Goal: Transaction & Acquisition: Download file/media

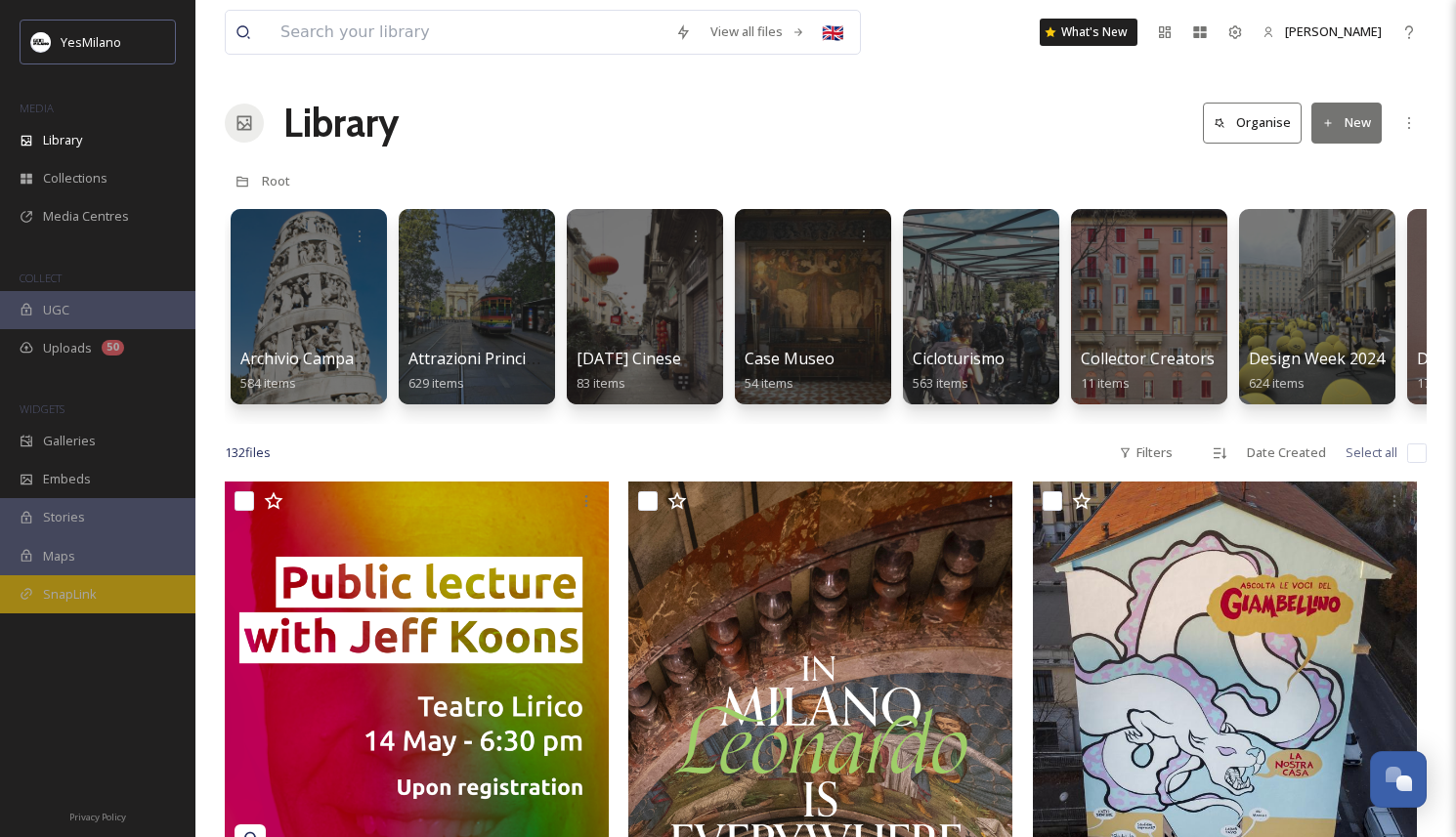
click at [95, 587] on span "SnapLink" at bounding box center [70, 593] width 53 height 19
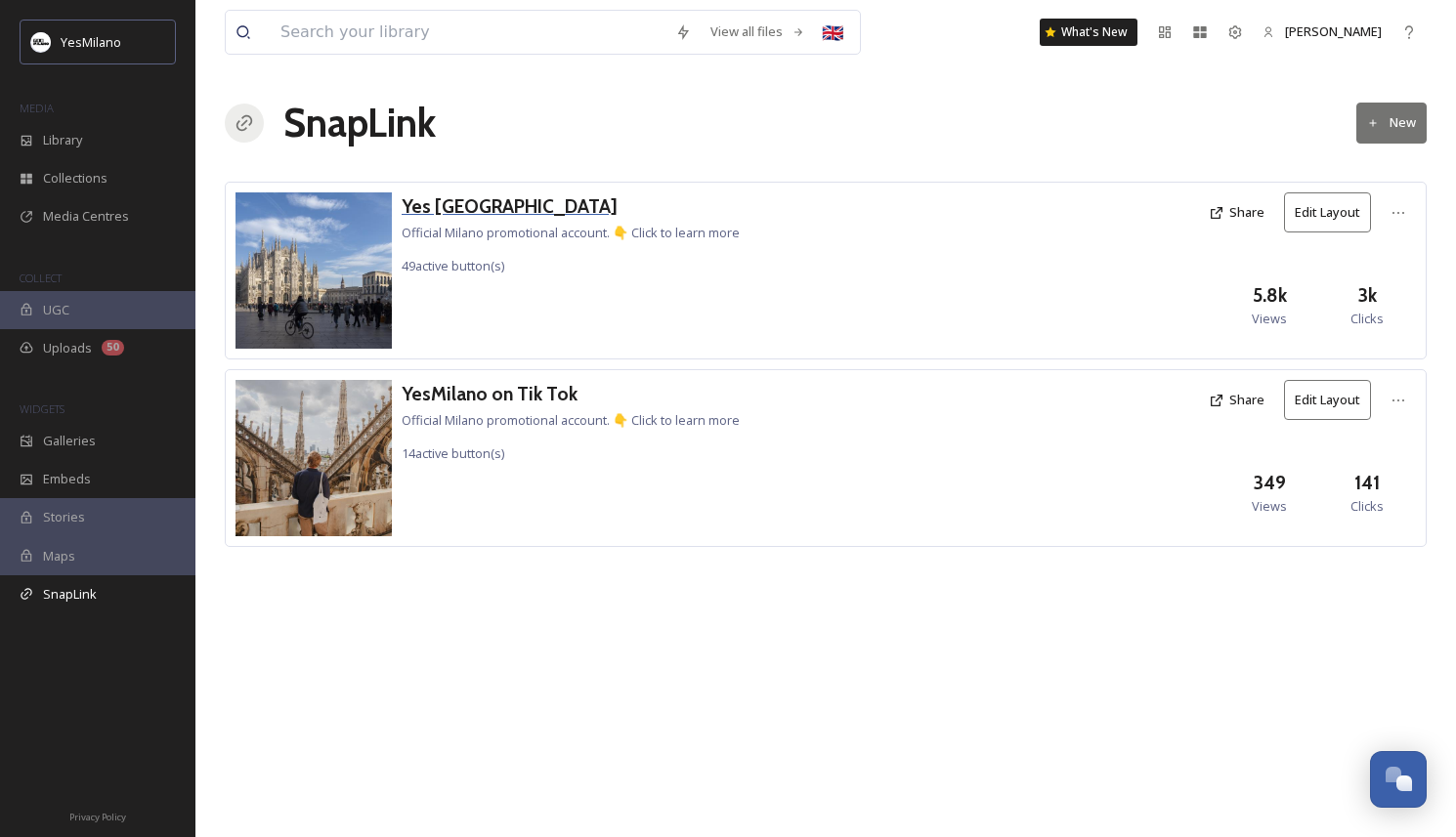
click at [471, 207] on h3 "Yes [GEOGRAPHIC_DATA]" at bounding box center [570, 206] width 338 height 29
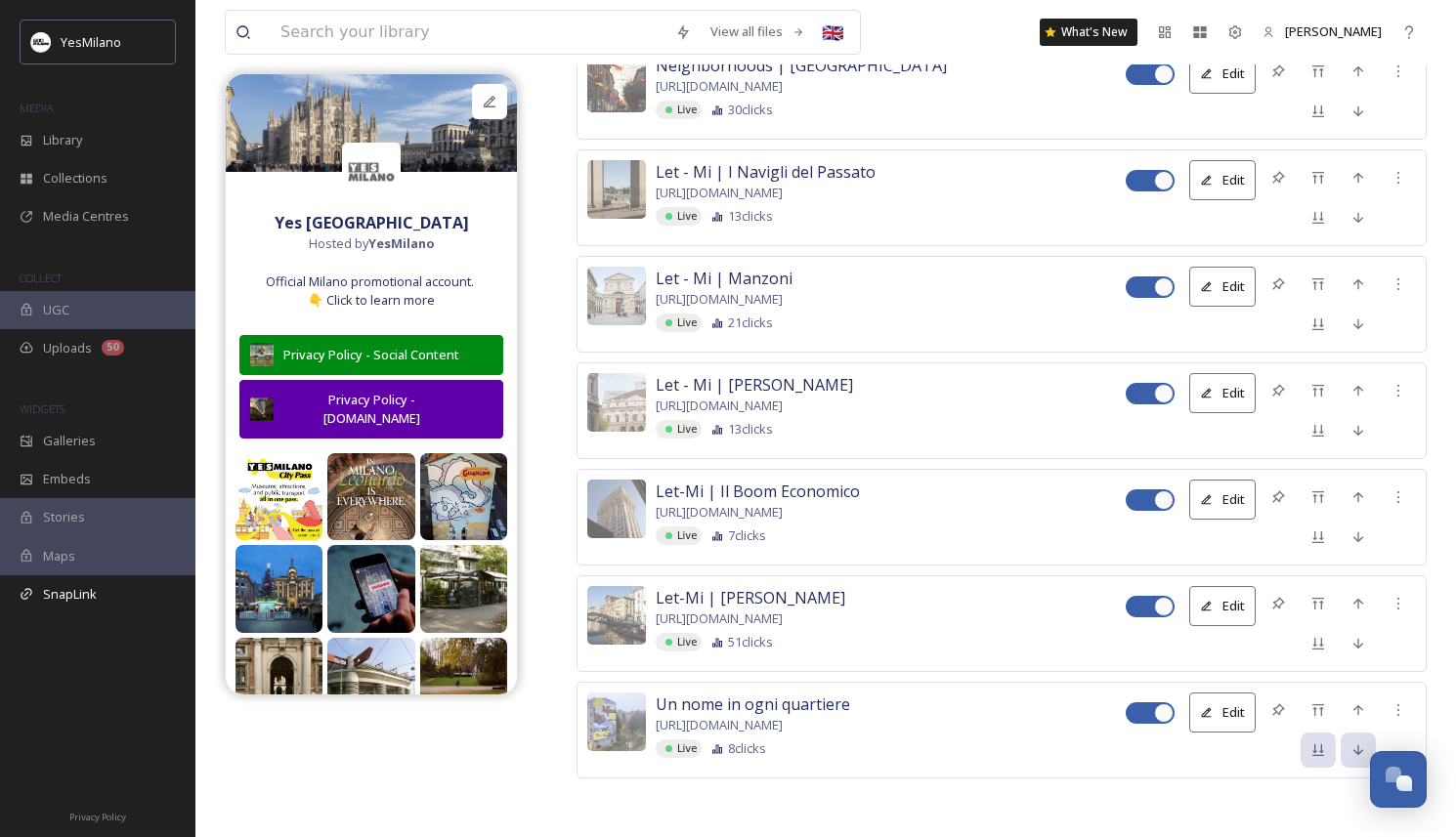
scroll to position [4980, 0]
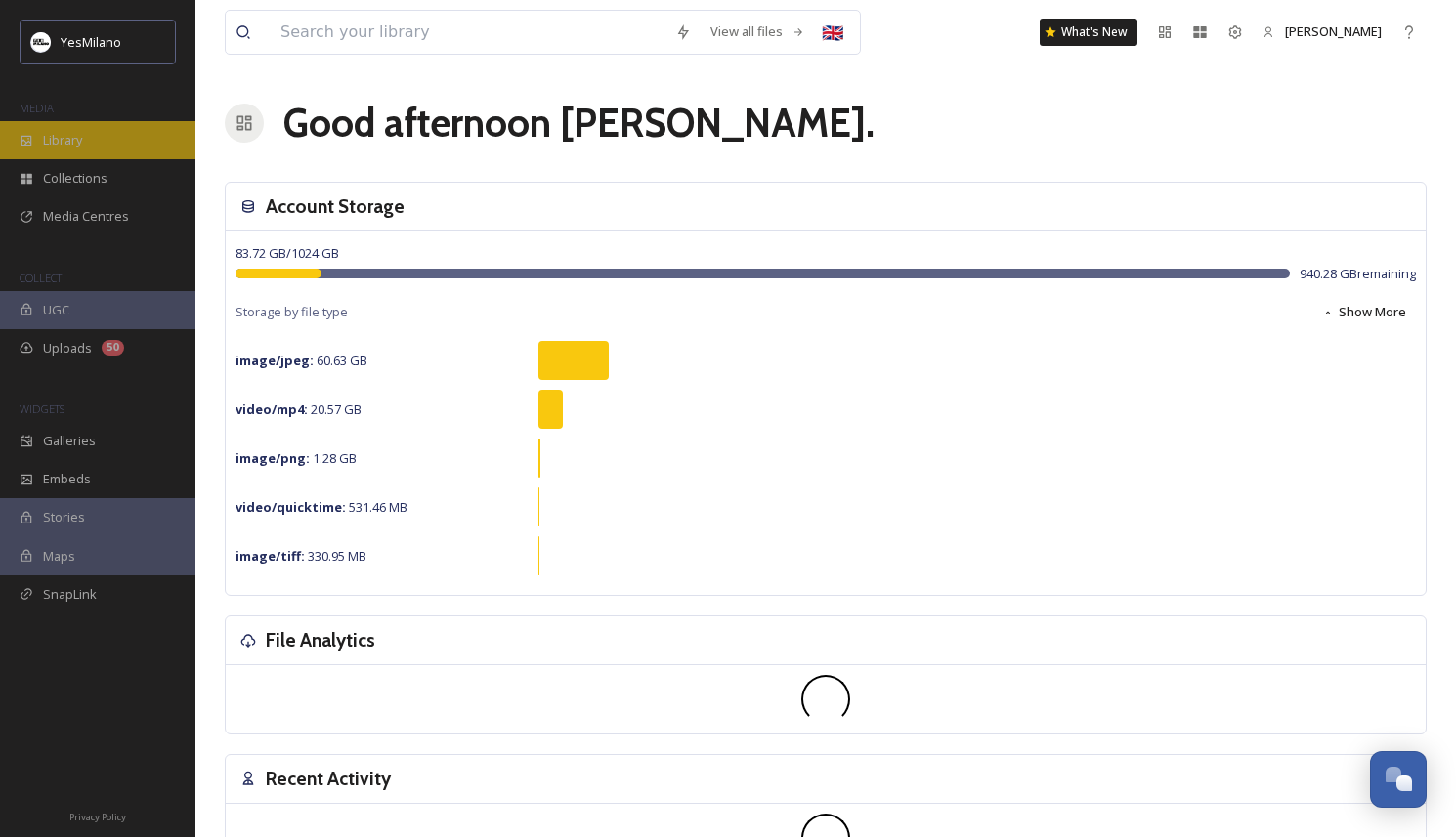
click at [126, 150] on div "Library" at bounding box center [98, 140] width 195 height 38
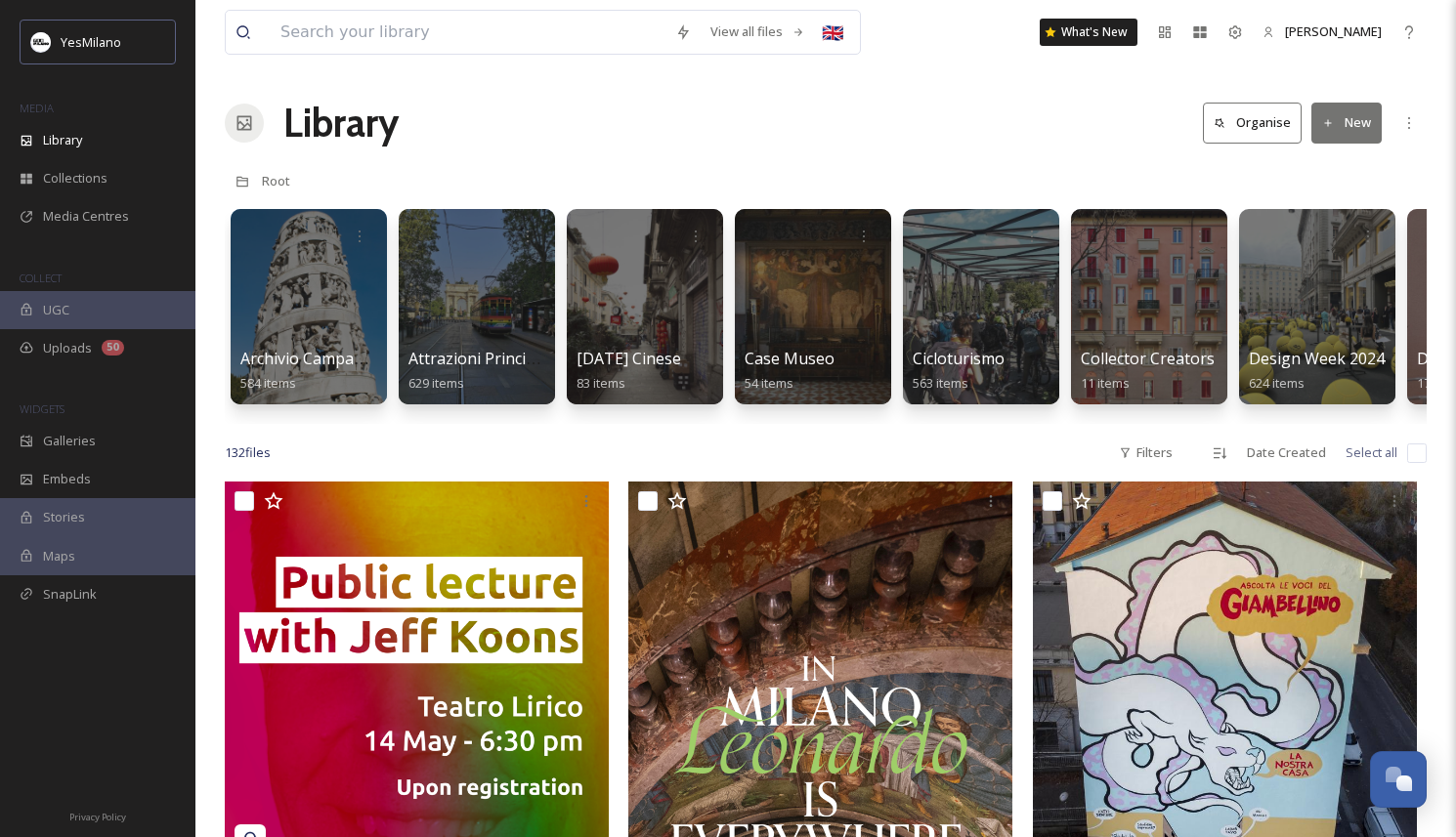
scroll to position [23, 0]
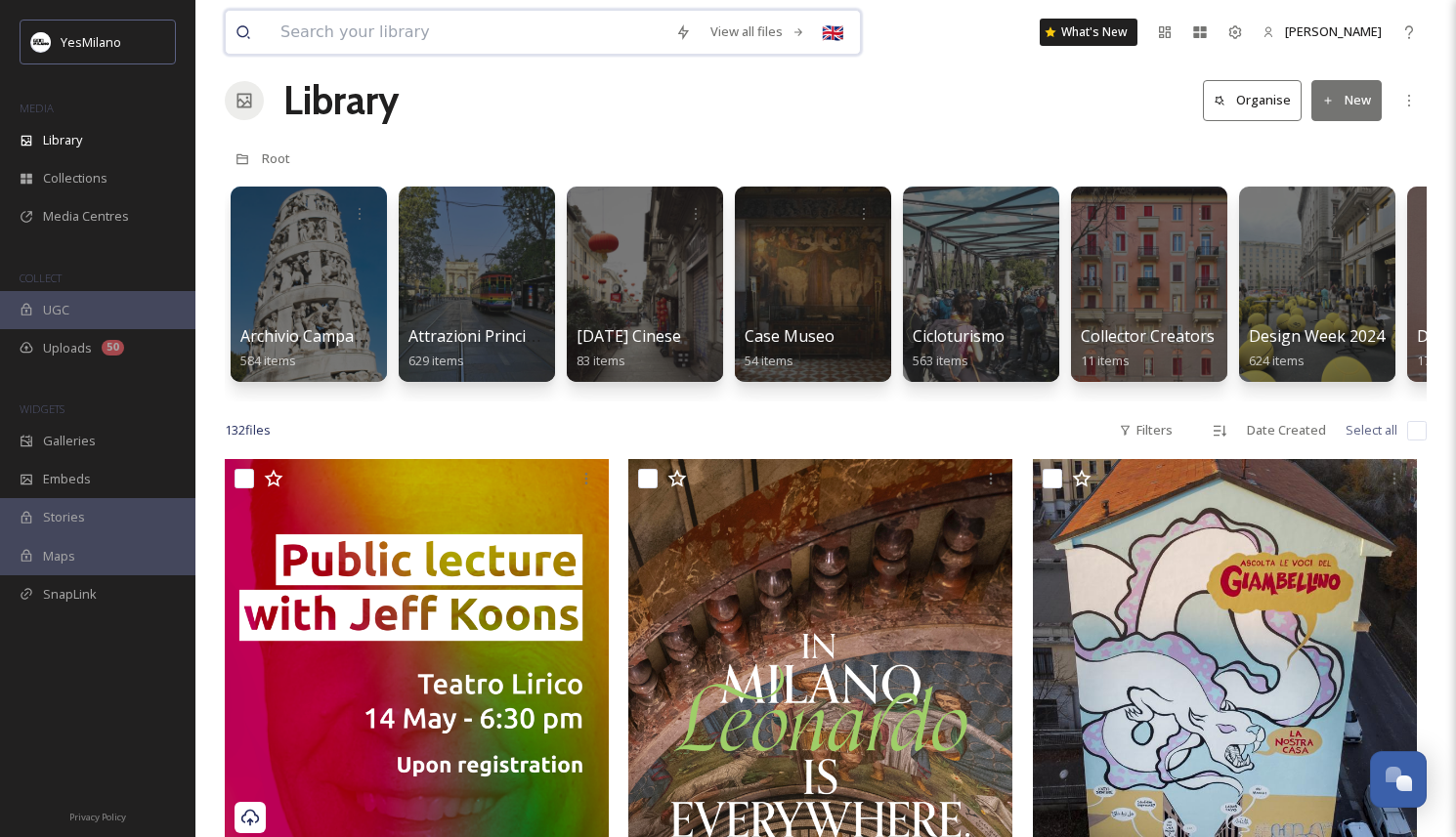
click at [529, 45] on input at bounding box center [468, 33] width 395 height 43
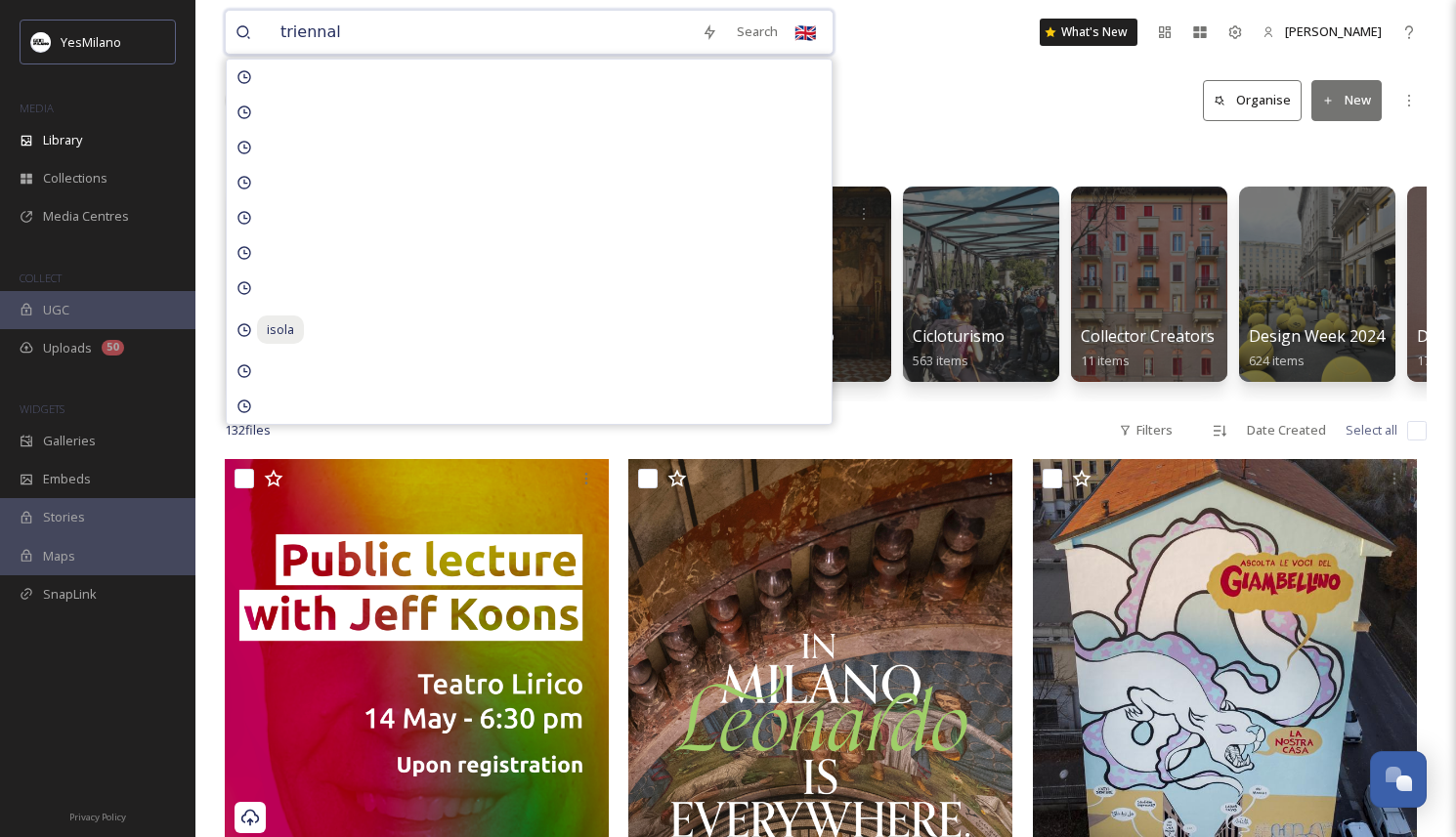
type input "triennale"
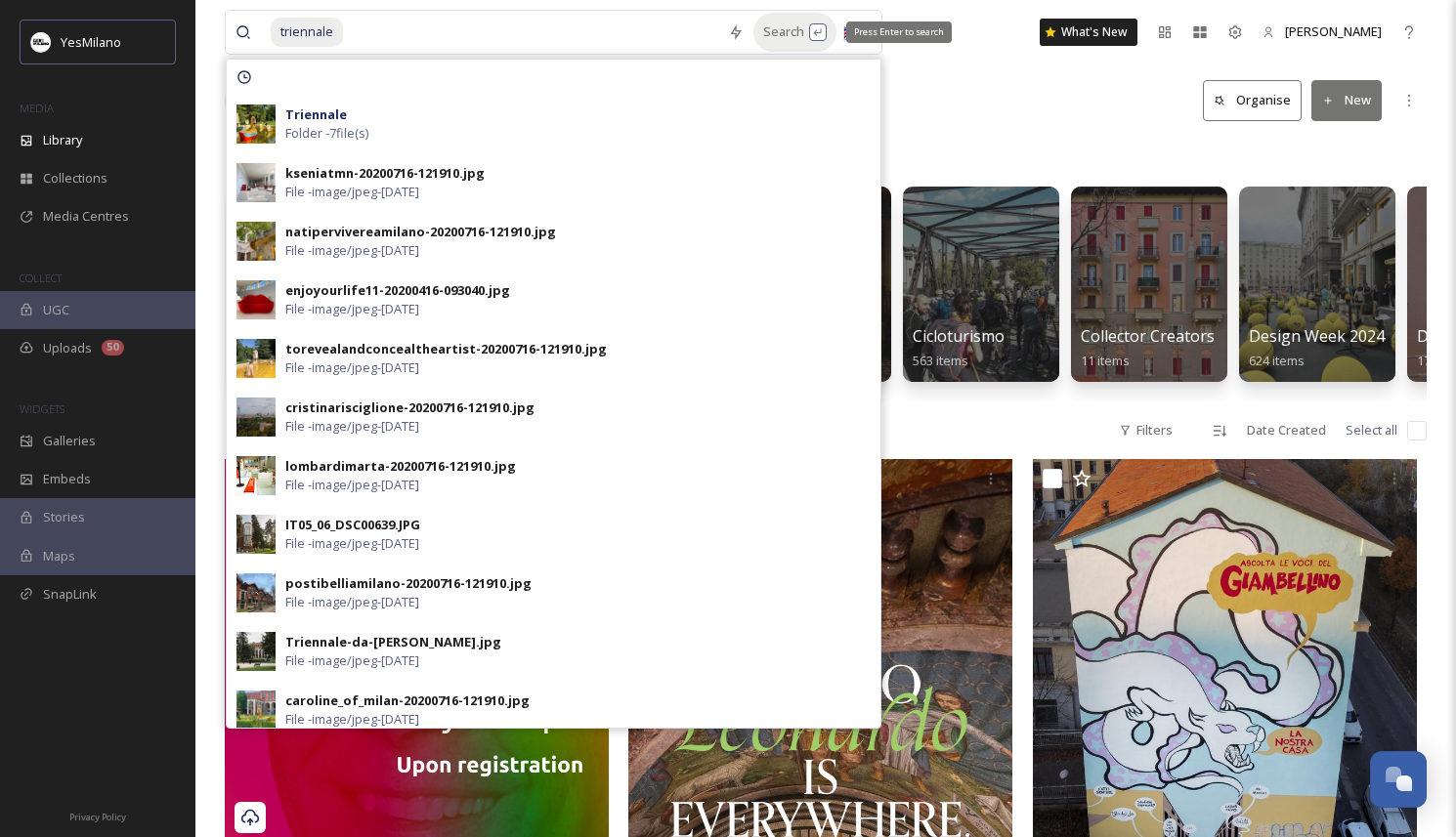
click at [754, 25] on div "Search Press Enter to search" at bounding box center [795, 32] width 83 height 38
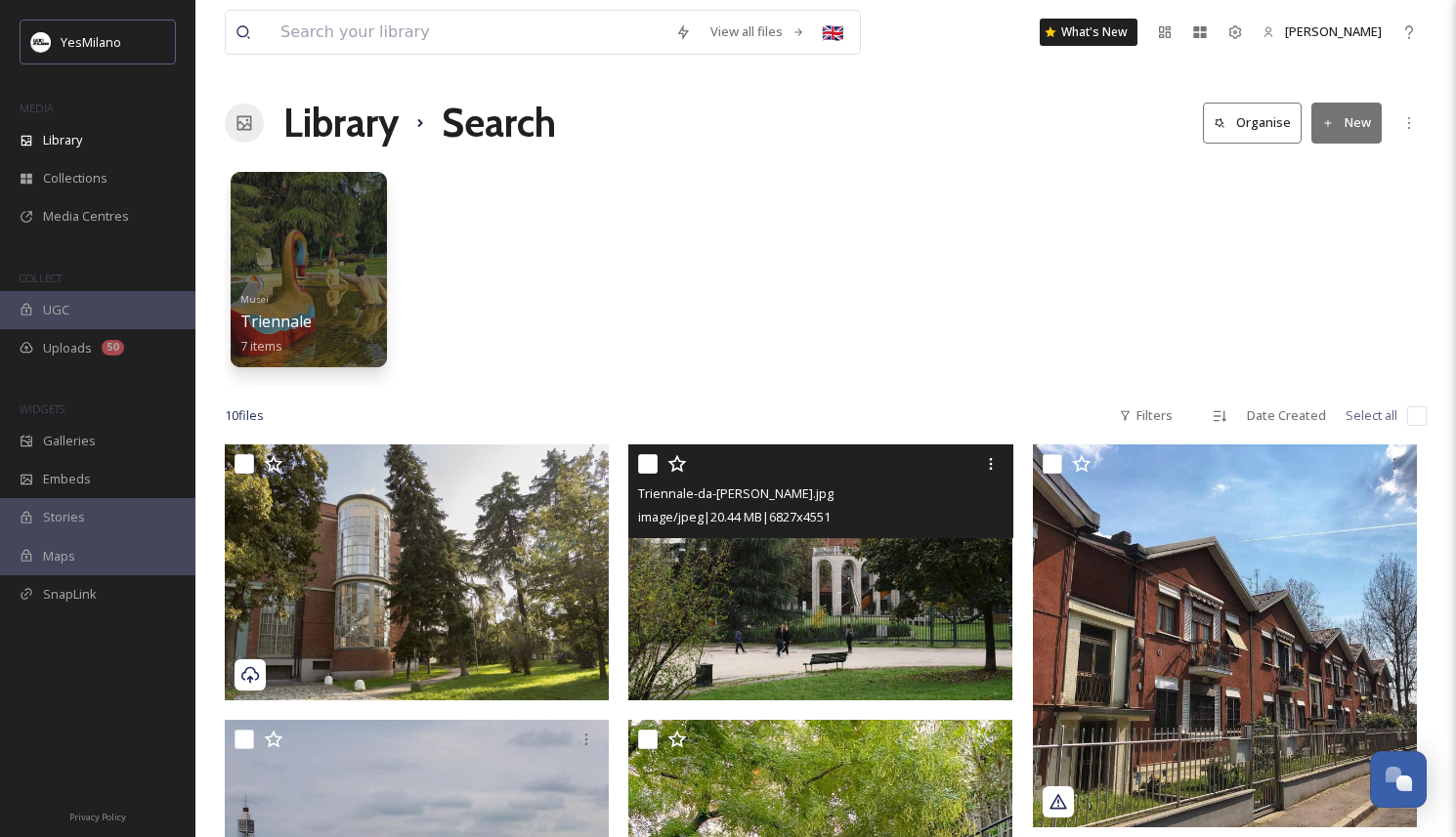
click at [799, 562] on img at bounding box center [820, 573] width 384 height 256
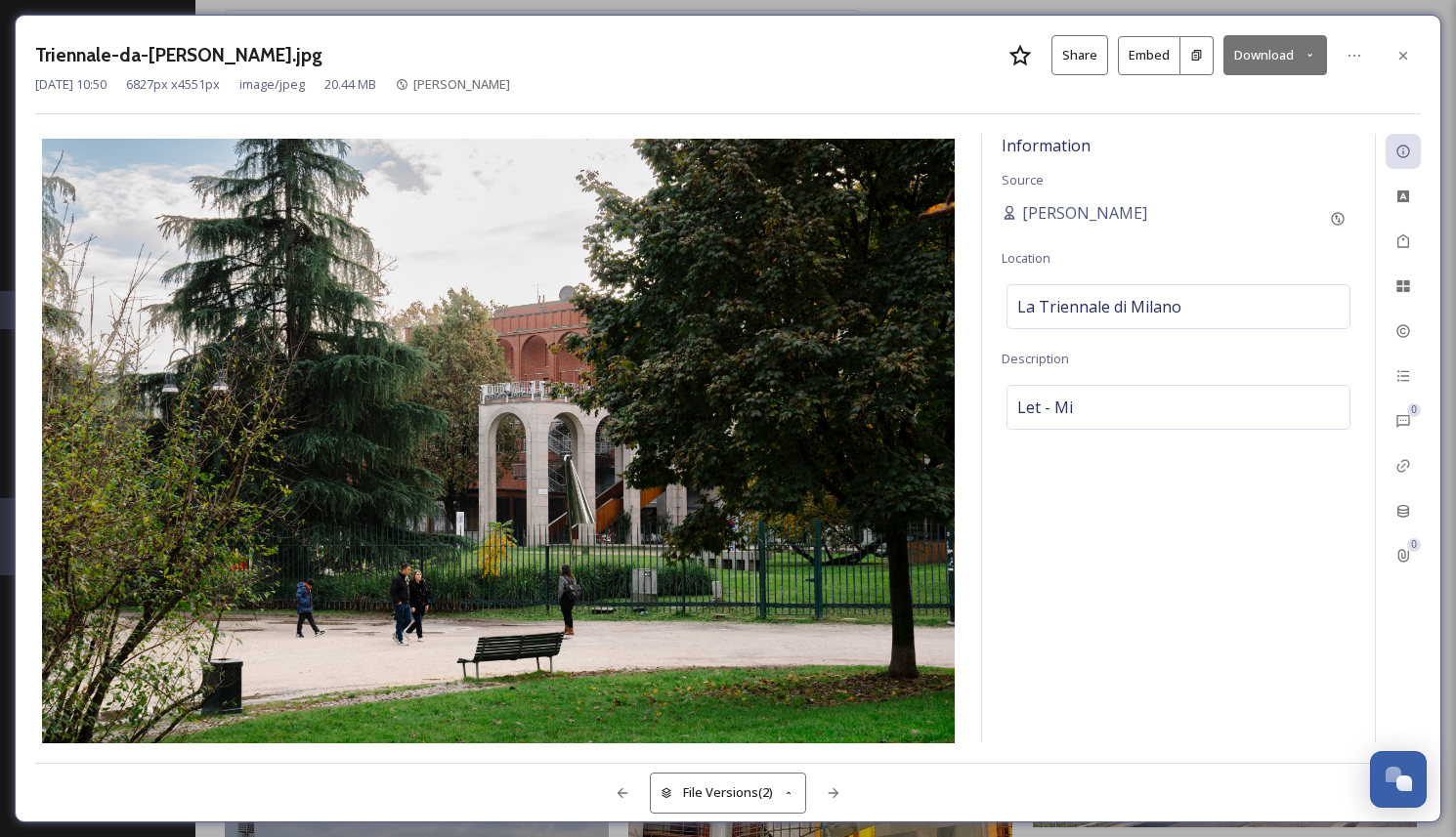
click at [1256, 73] on button "Download" at bounding box center [1274, 55] width 104 height 40
click at [923, 107] on div "Triennale-da-Sempione-Josè-Limbert.jpg Share Embed Download Dec 15 2023 10:50 6…" at bounding box center [728, 75] width 1386 height 79
